Goal: Check status

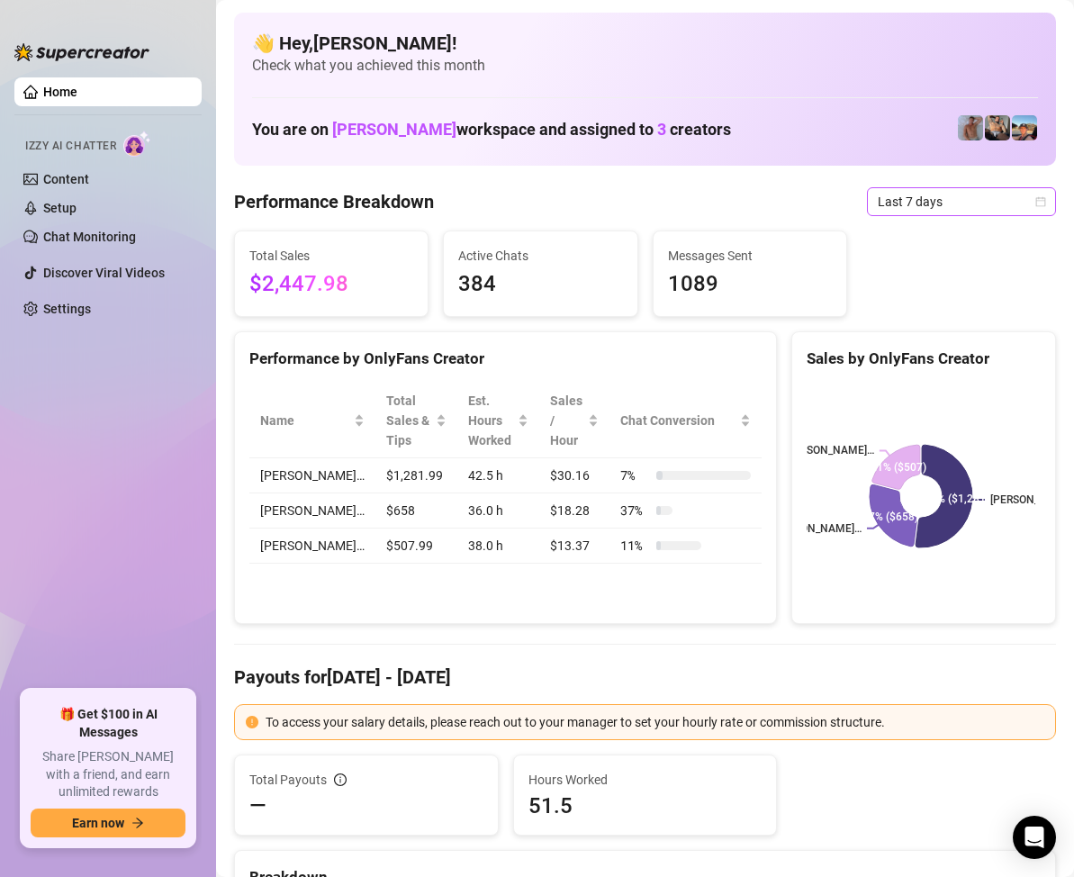
click at [1036, 201] on icon "calendar" at bounding box center [1041, 201] width 10 height 10
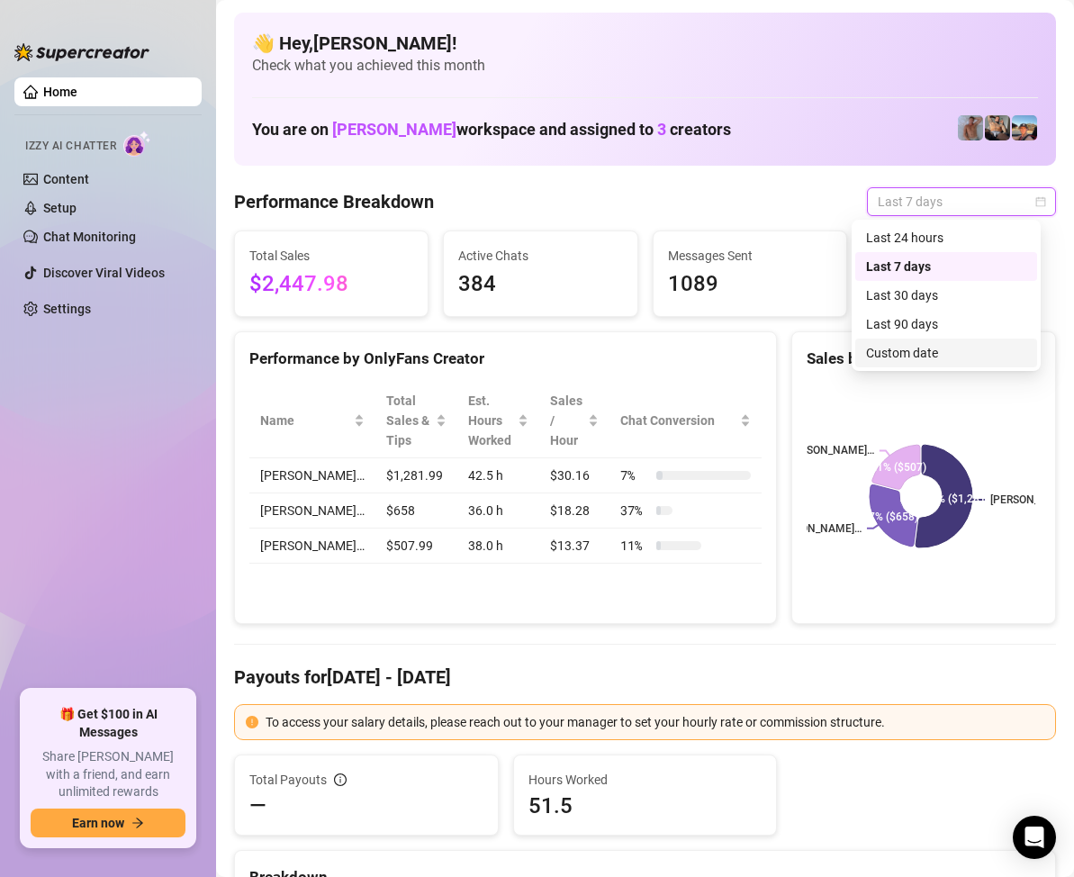
click at [922, 346] on div "Custom date" at bounding box center [946, 353] width 160 height 20
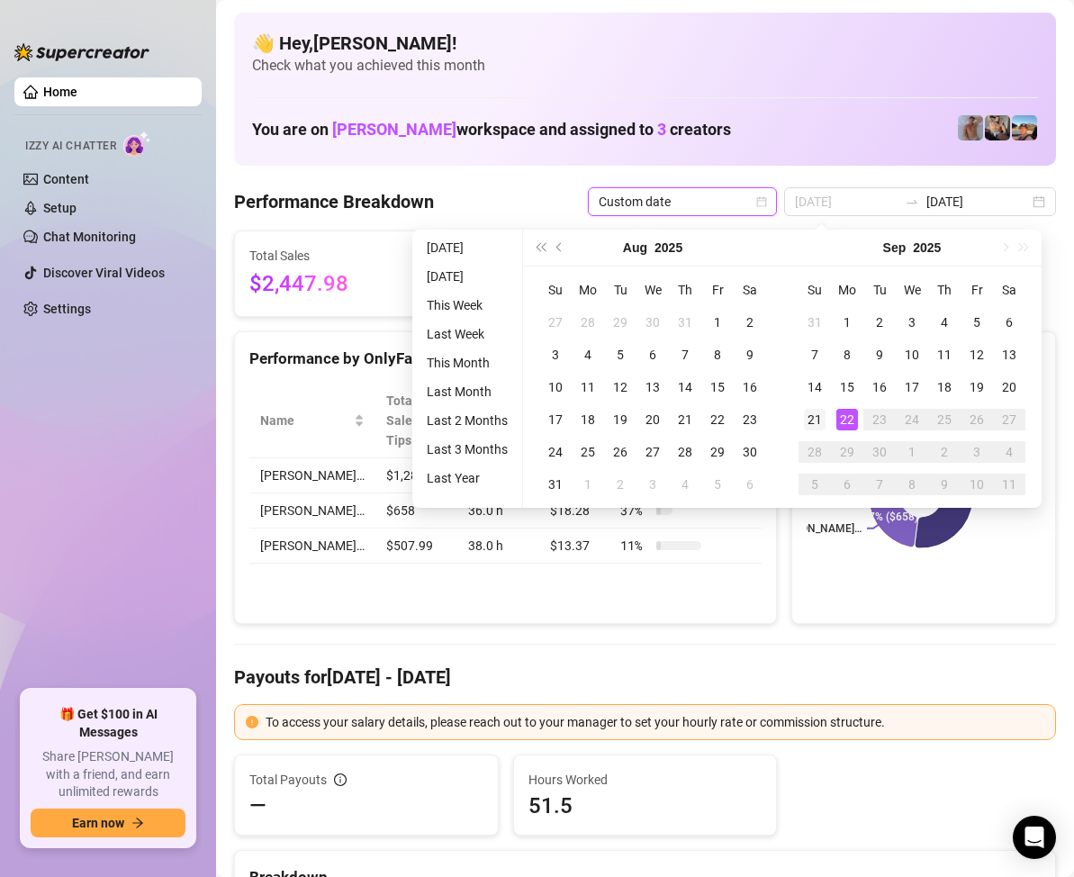
type input "[DATE]"
click at [817, 416] on div "21" at bounding box center [815, 420] width 22 height 22
click at [817, 415] on div "21" at bounding box center [815, 420] width 22 height 22
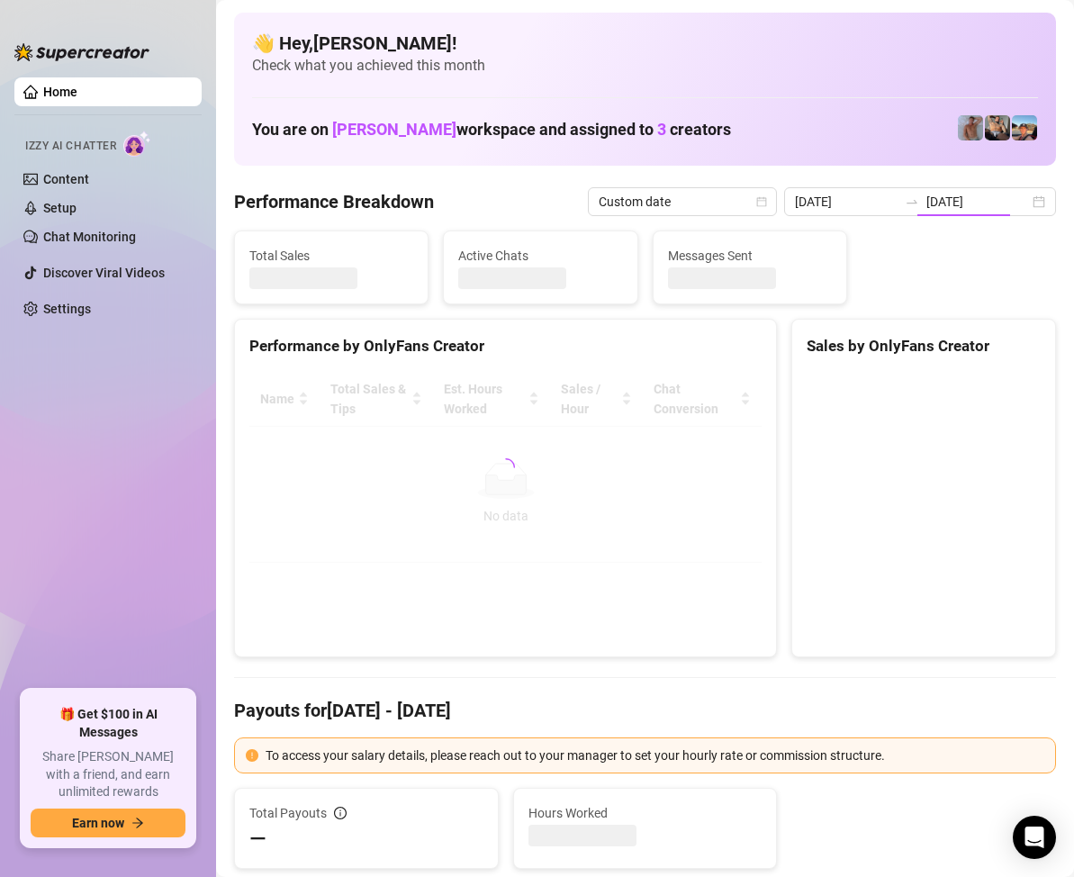
type input "[DATE]"
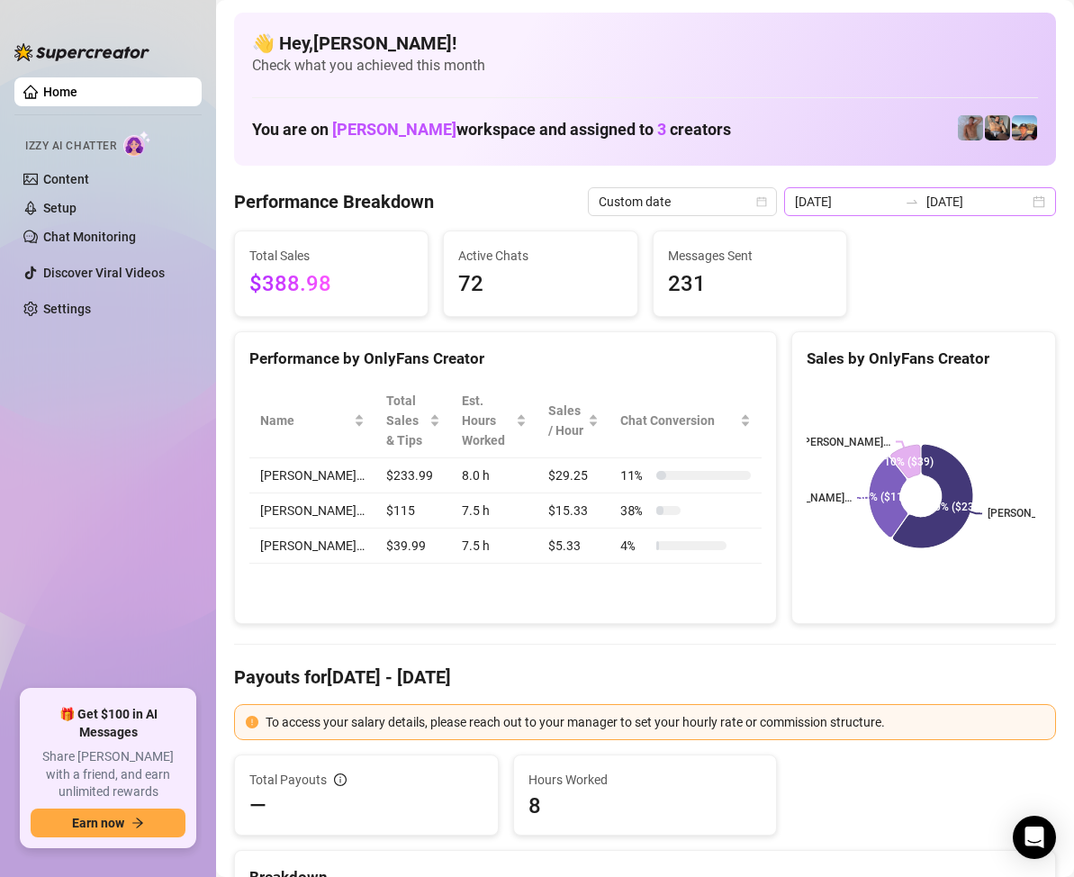
click at [1024, 202] on div "[DATE] [DATE]" at bounding box center [920, 201] width 272 height 29
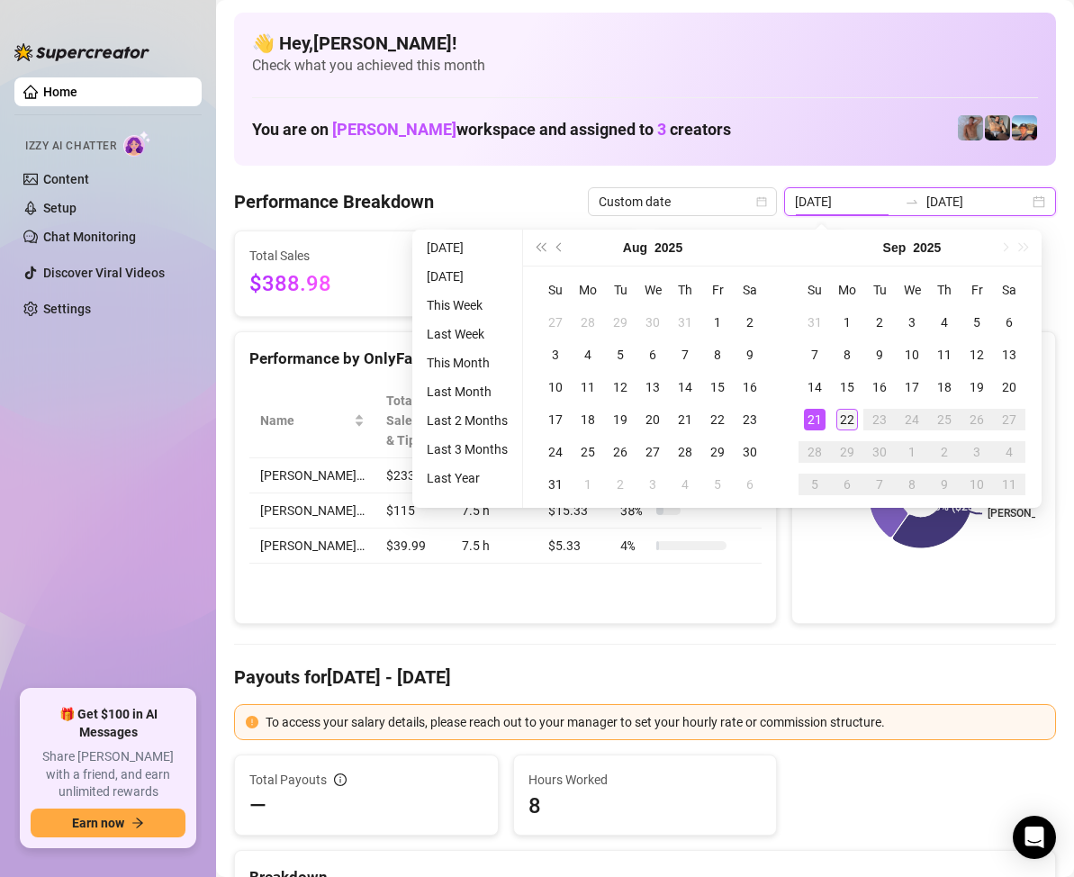
type input "[DATE]"
click at [846, 417] on div "22" at bounding box center [847, 420] width 22 height 22
click at [847, 412] on div "22" at bounding box center [847, 420] width 22 height 22
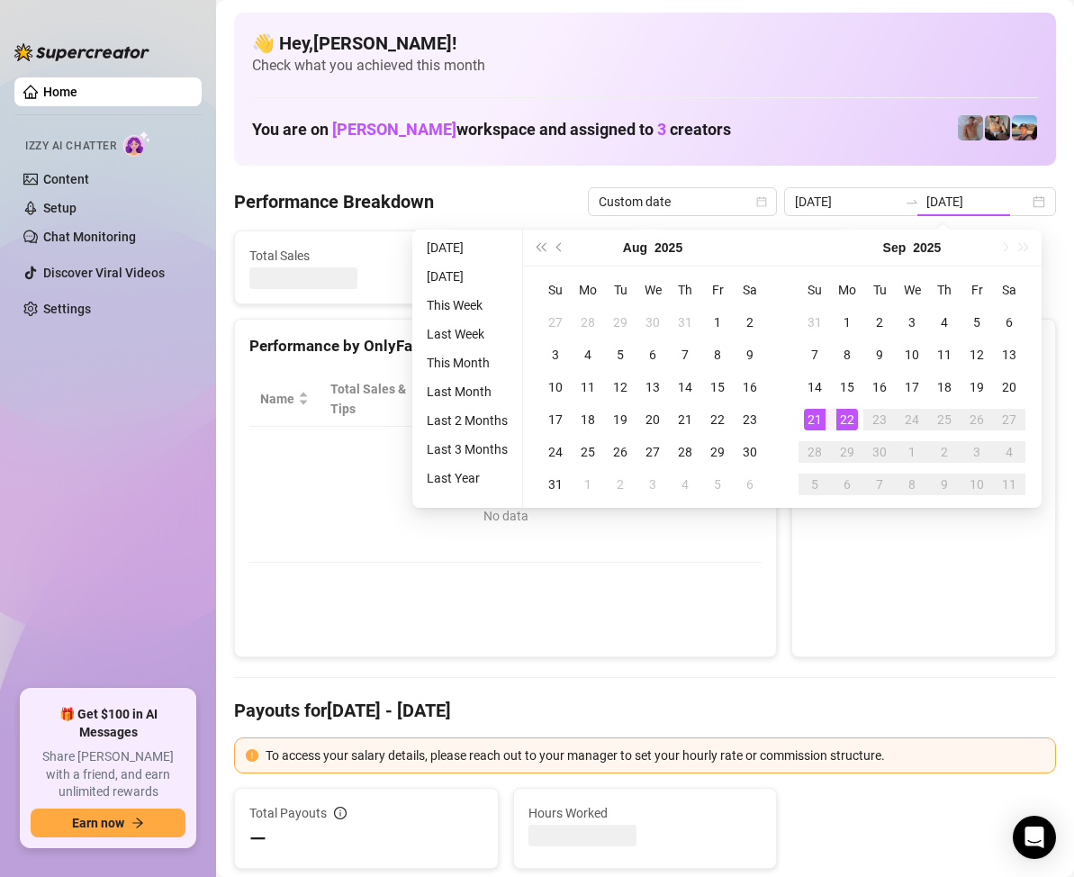
type input "[DATE]"
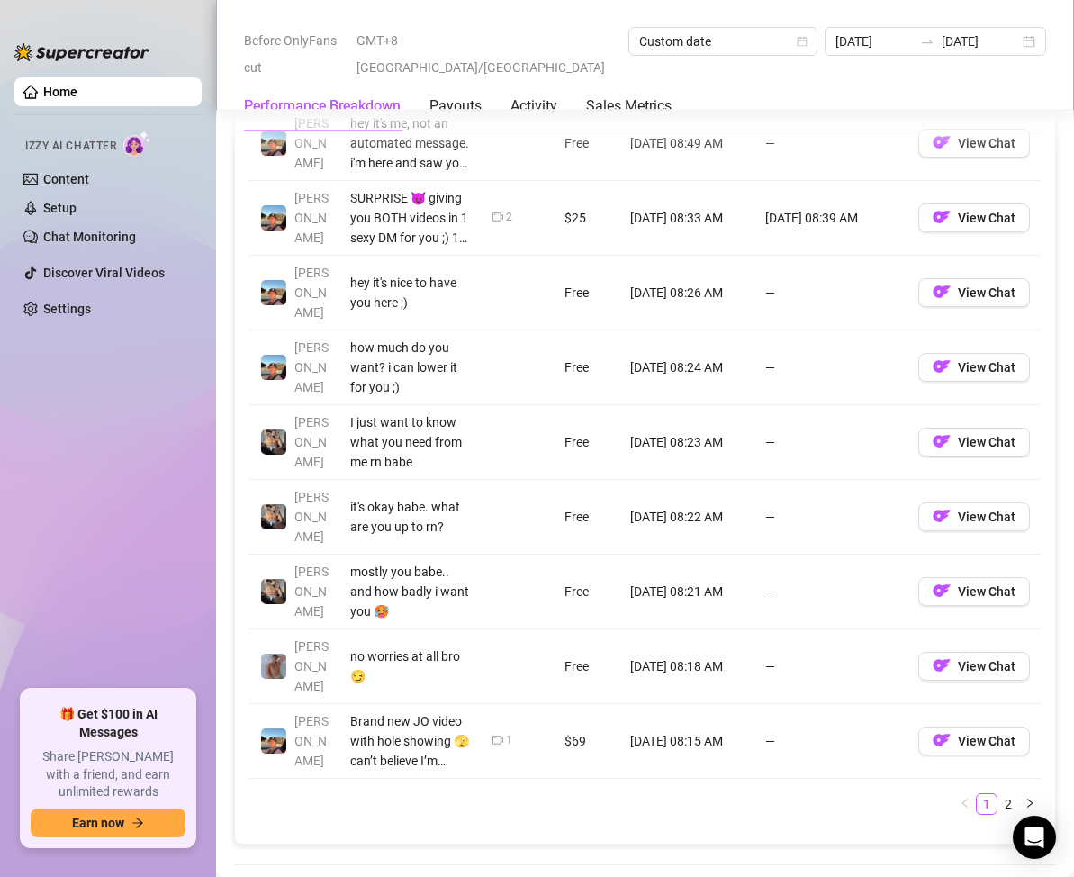
scroll to position [1441, 0]
